Goal: Book appointment/travel/reservation

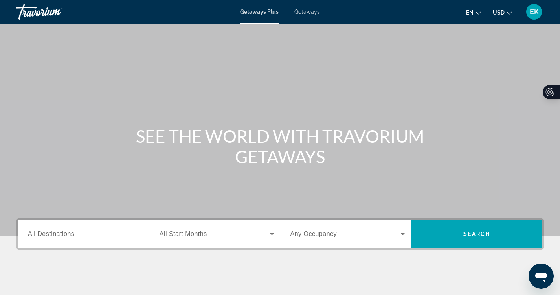
click at [216, 234] on span "Search widget" at bounding box center [215, 233] width 111 height 9
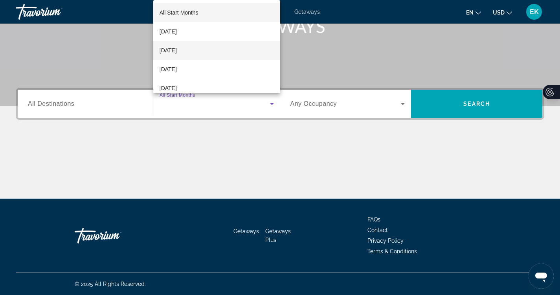
scroll to position [4, 0]
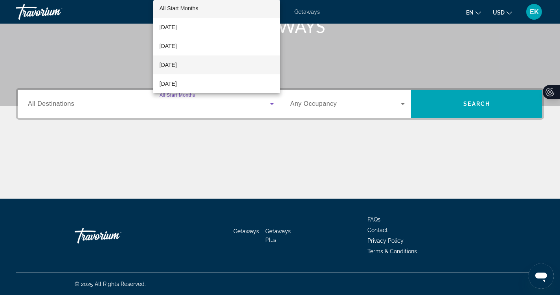
click at [199, 69] on mat-option "[DATE]" at bounding box center [216, 64] width 127 height 19
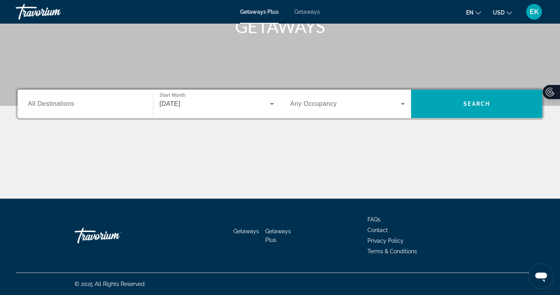
click at [316, 103] on span "Any Occupancy" at bounding box center [314, 103] width 47 height 7
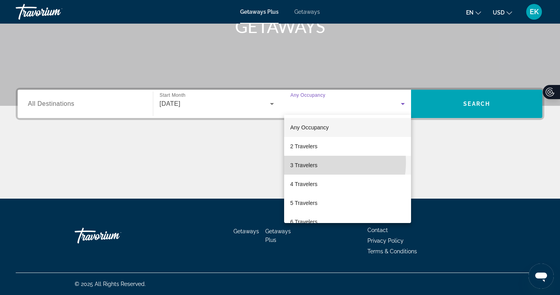
click at [316, 162] on span "3 Travelers" at bounding box center [304, 164] width 27 height 9
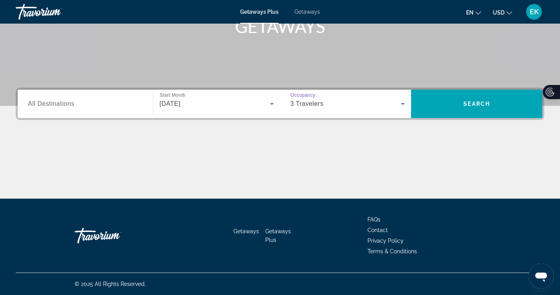
click at [93, 102] on input "Destination All Destinations" at bounding box center [85, 104] width 115 height 9
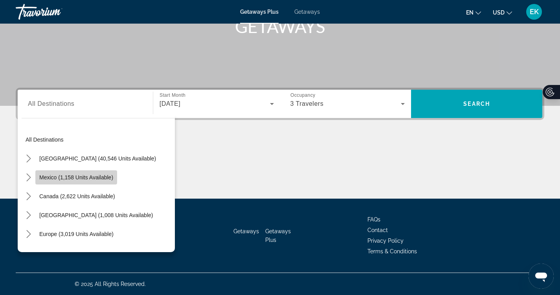
click at [50, 176] on span "Mexico (1,158 units available)" at bounding box center [76, 177] width 74 height 6
type input "**********"
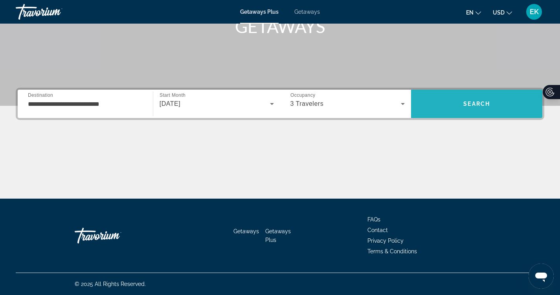
click at [446, 107] on span "Search" at bounding box center [476, 103] width 131 height 19
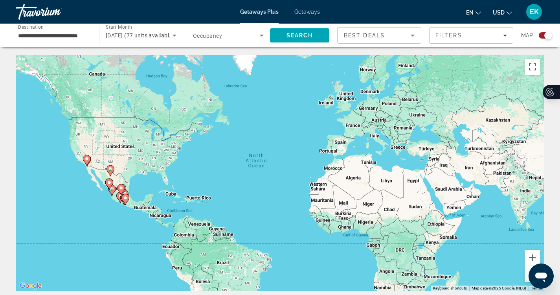
click at [300, 7] on div "Getaways Plus Getaways en English Español Français Italiano Português русский U…" at bounding box center [280, 12] width 560 height 20
click at [303, 12] on span "Getaways" at bounding box center [308, 12] width 26 height 6
